Goal: Information Seeking & Learning: Learn about a topic

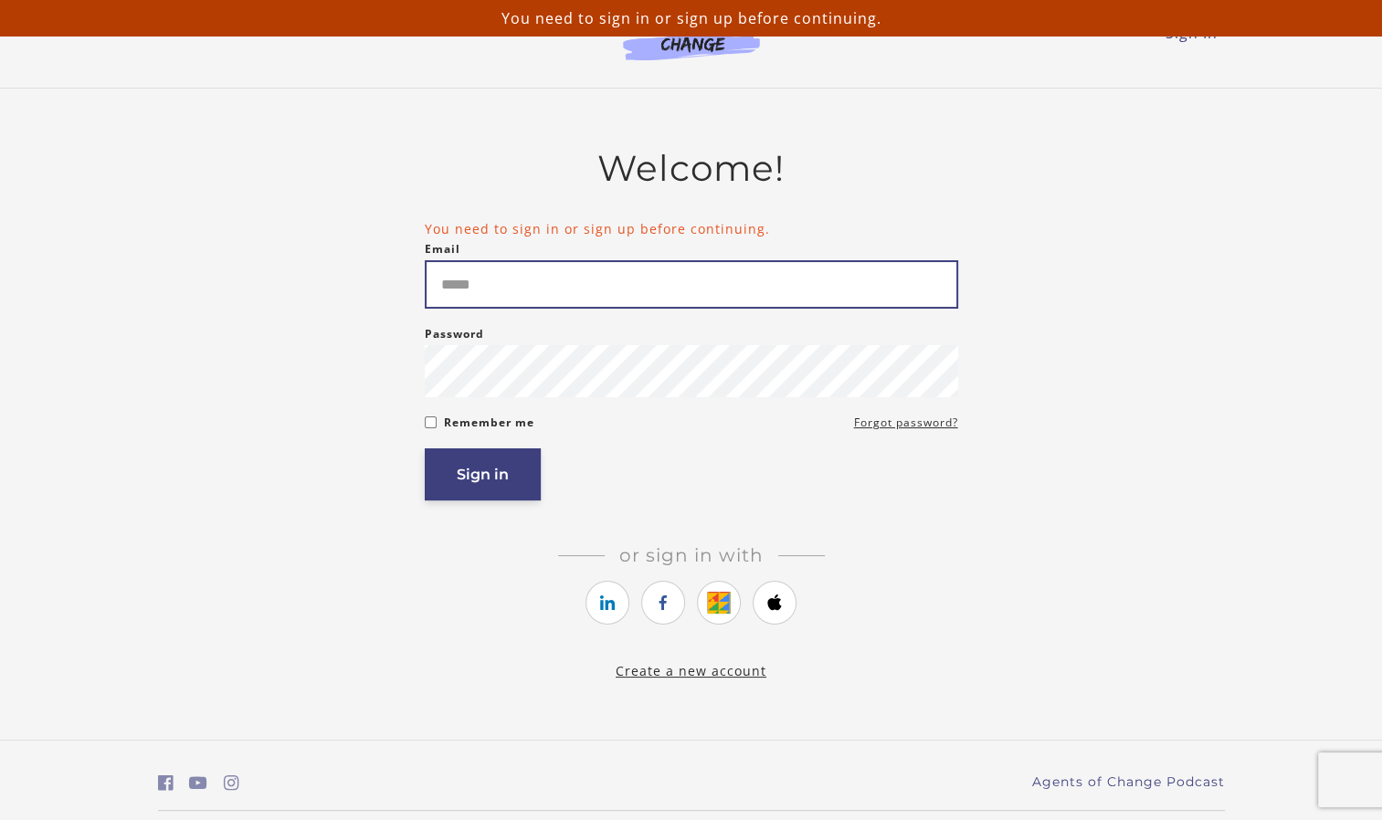
type input "**********"
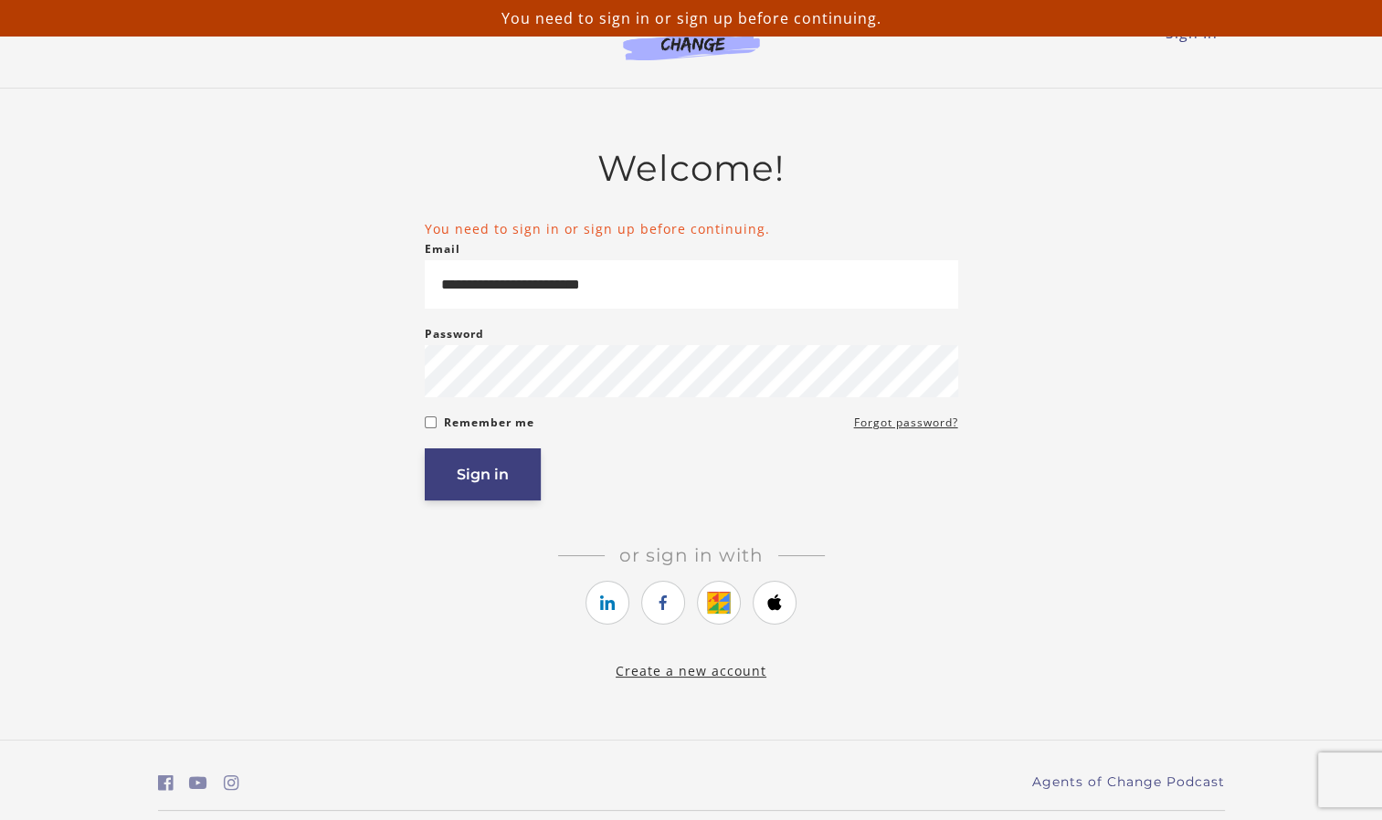
click at [505, 488] on button "Sign in" at bounding box center [483, 475] width 116 height 52
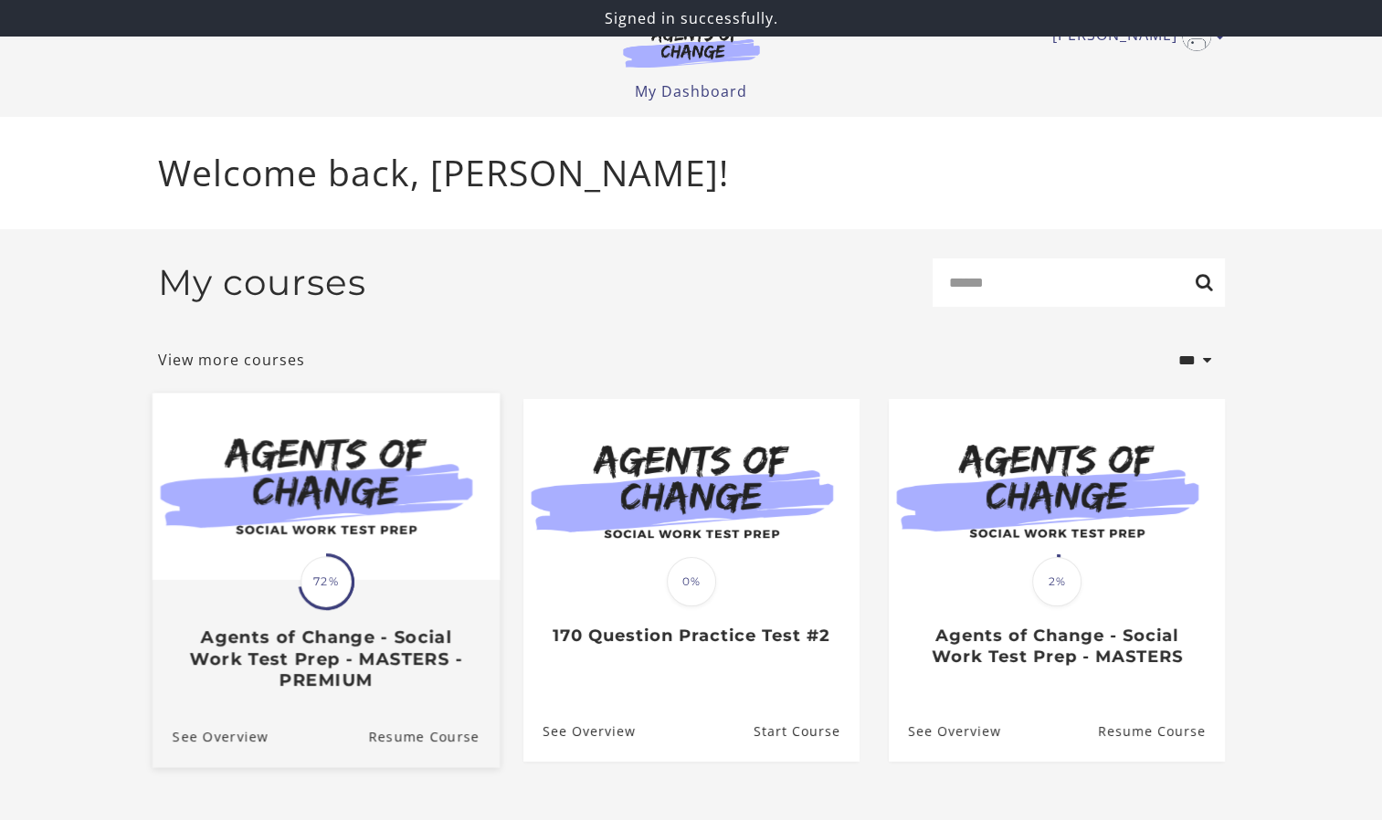
click at [293, 641] on h3 "Agents of Change - Social Work Test Prep - MASTERS - PREMIUM" at bounding box center [325, 660] width 307 height 64
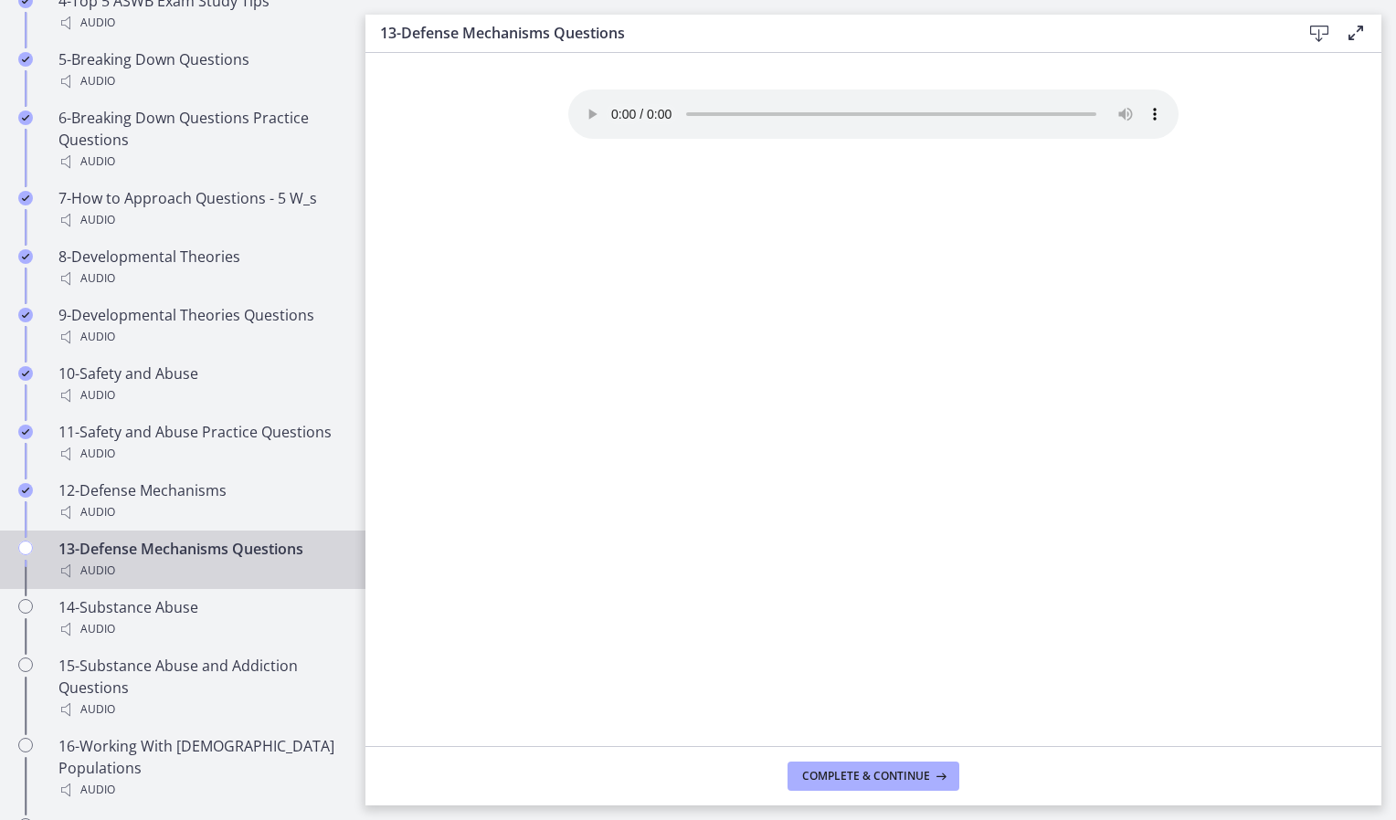
scroll to position [1476, 0]
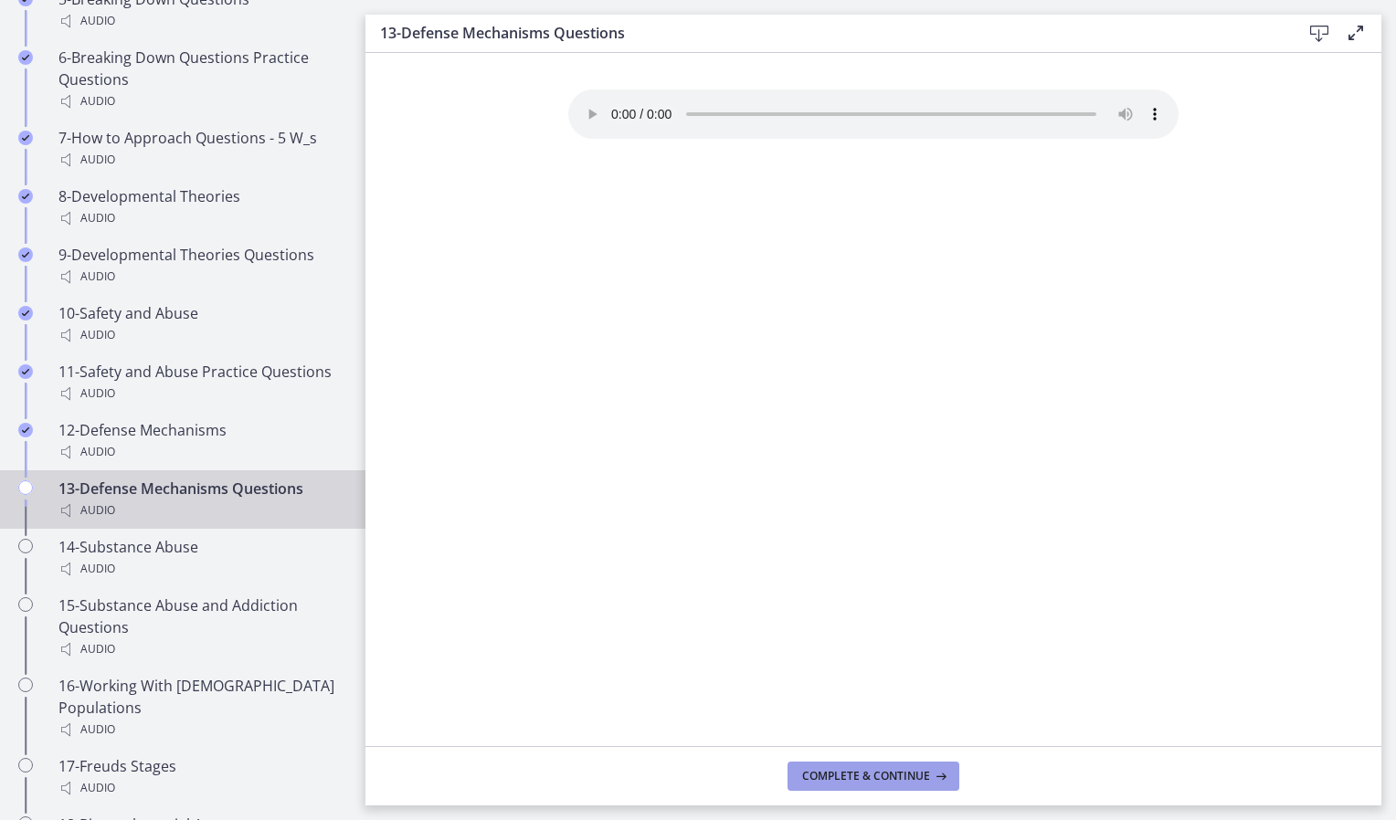
click at [878, 785] on button "Complete & continue" at bounding box center [874, 776] width 172 height 29
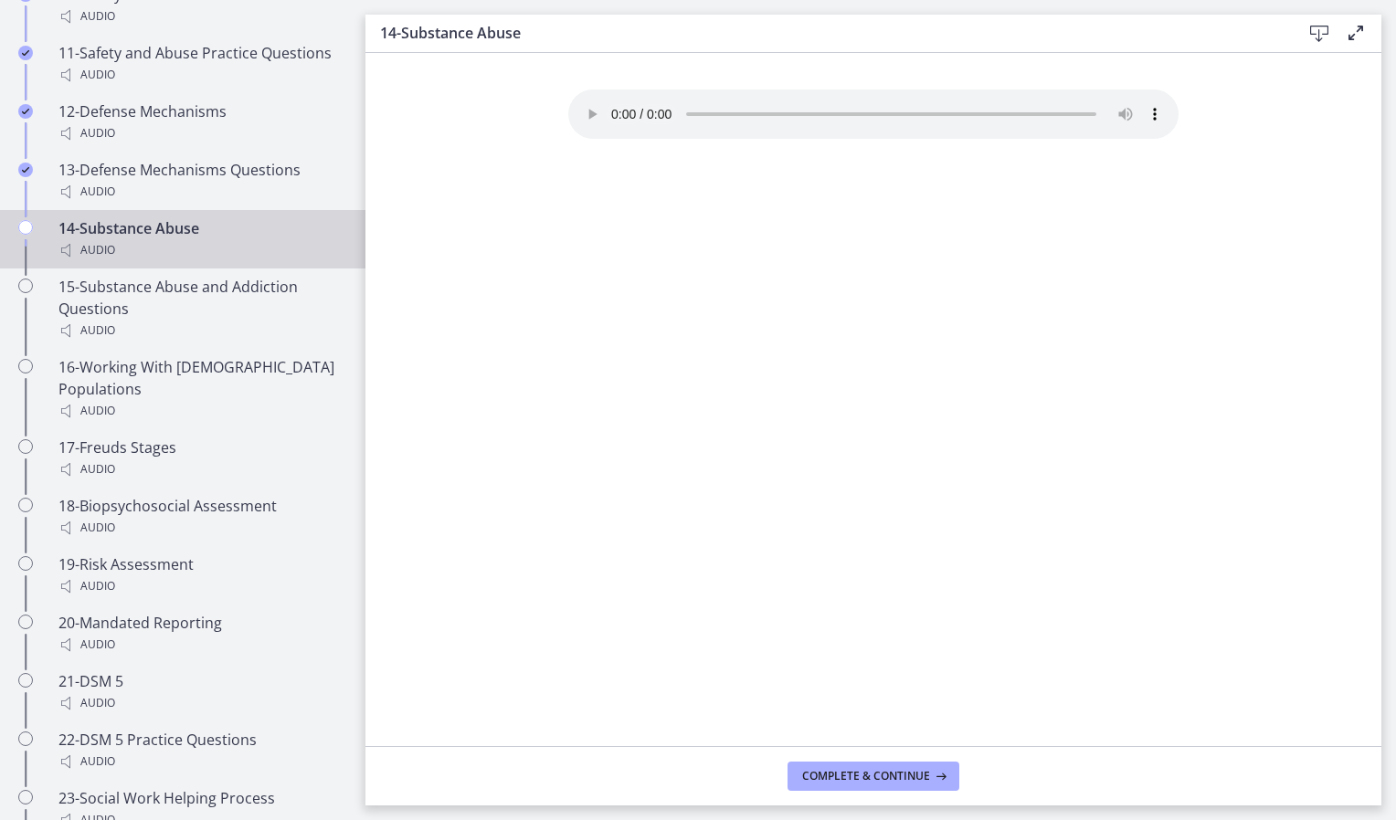
scroll to position [1747, 0]
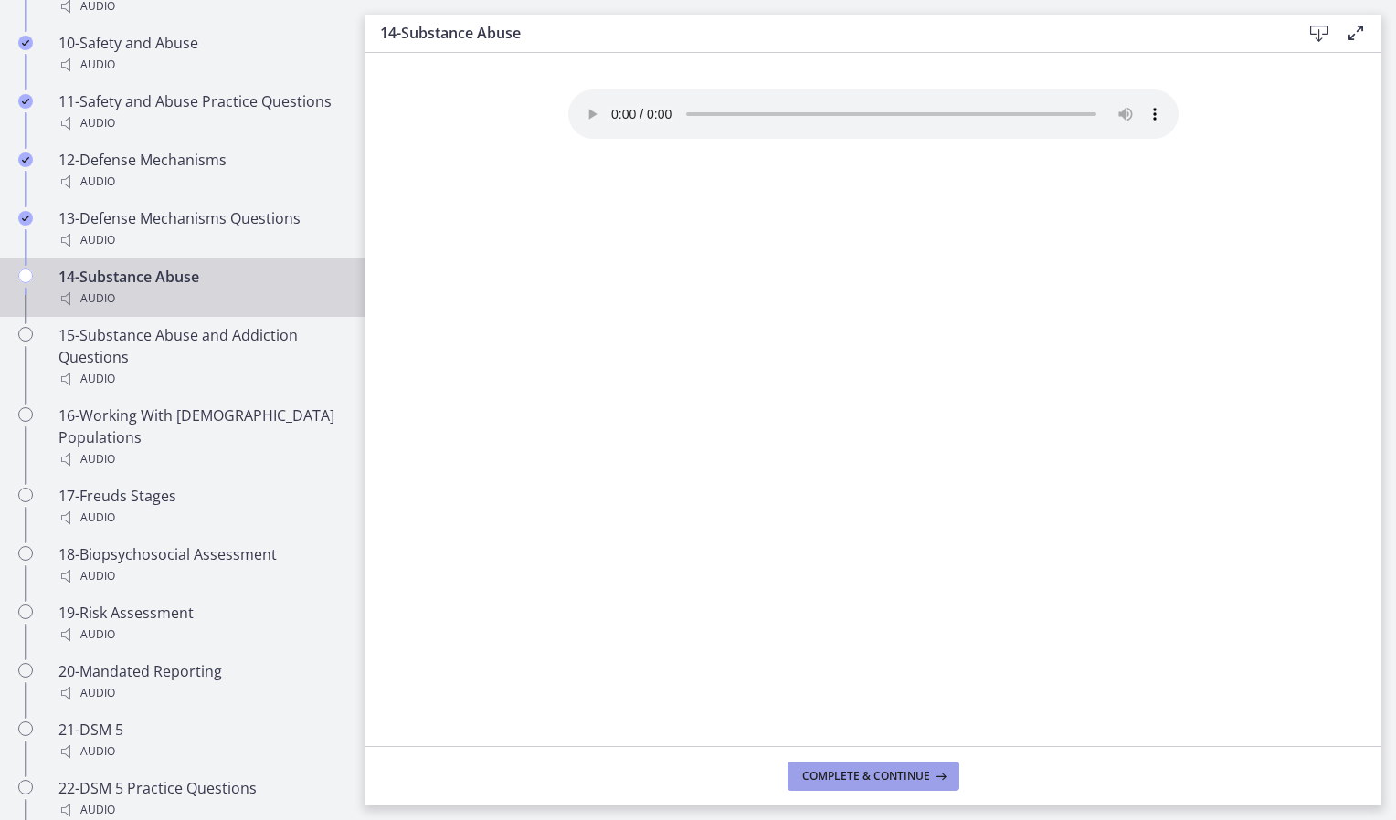
click at [865, 766] on button "Complete & continue" at bounding box center [874, 776] width 172 height 29
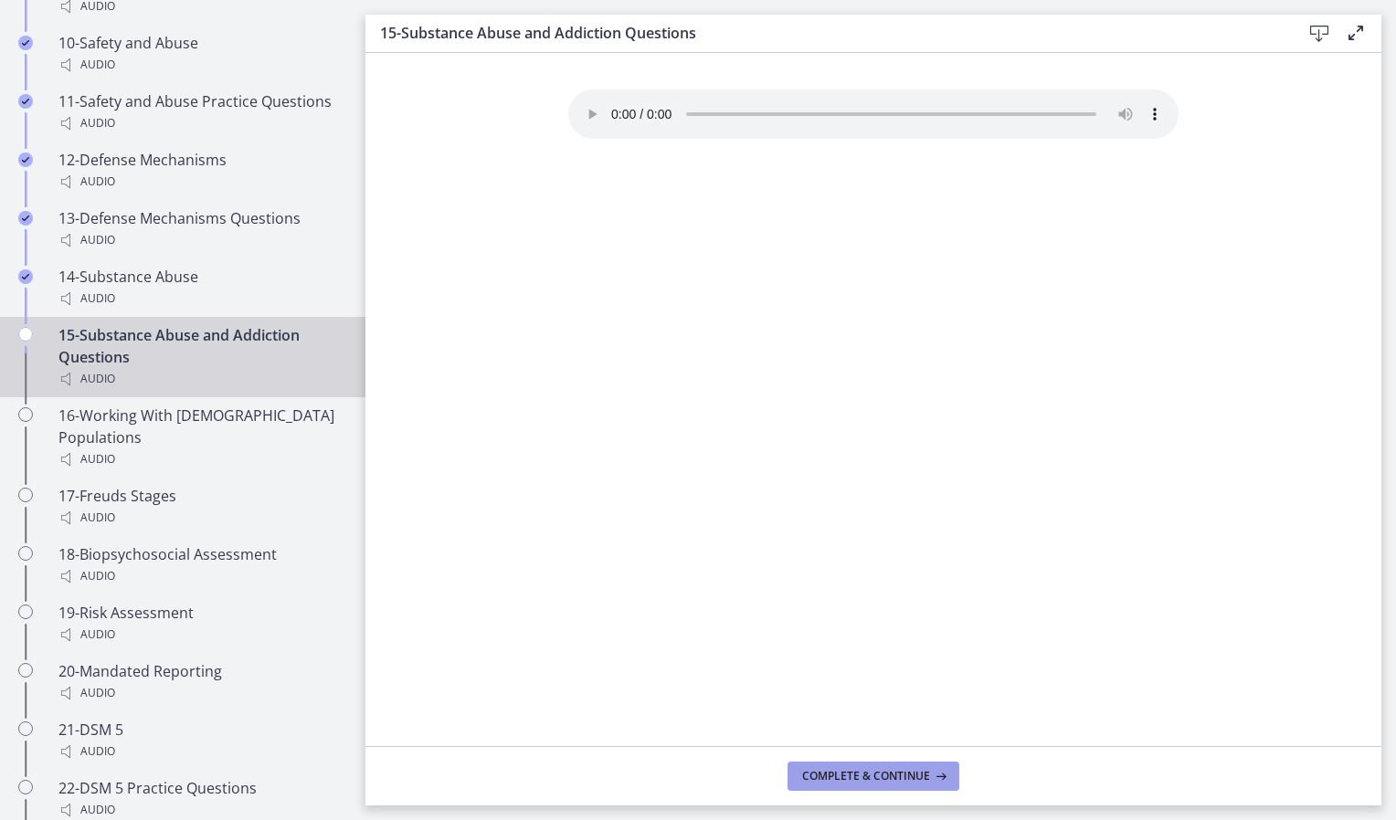
click at [878, 766] on button "Complete & continue" at bounding box center [874, 776] width 172 height 29
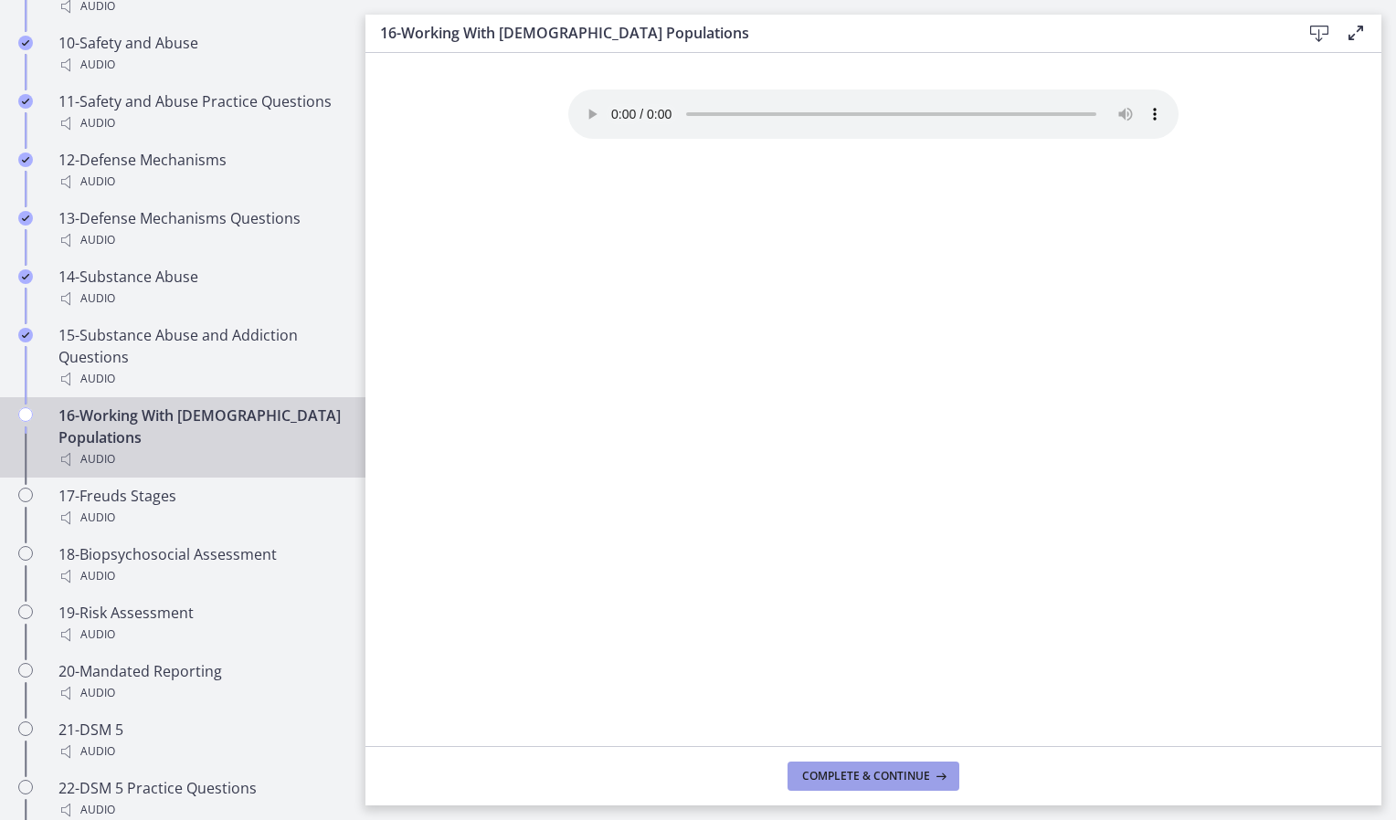
click at [825, 762] on button "Complete & continue" at bounding box center [874, 776] width 172 height 29
